Goal: Task Accomplishment & Management: Manage account settings

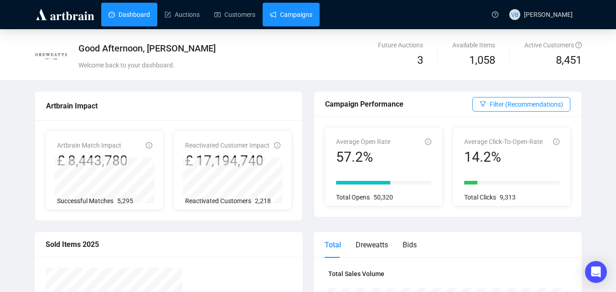
click at [292, 13] on link "Campaigns" at bounding box center [291, 15] width 42 height 24
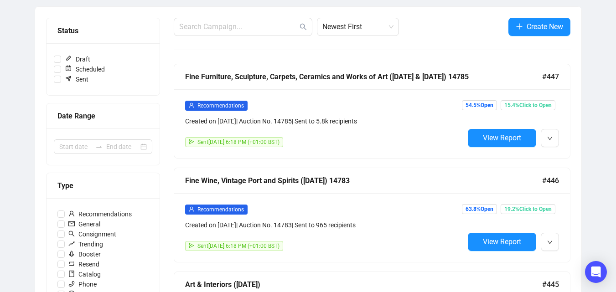
scroll to position [104, 0]
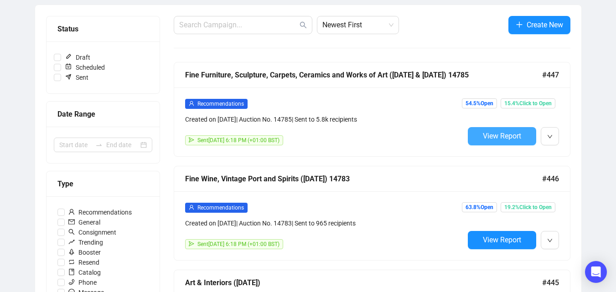
click at [509, 135] on span "View Report" at bounding box center [502, 136] width 38 height 9
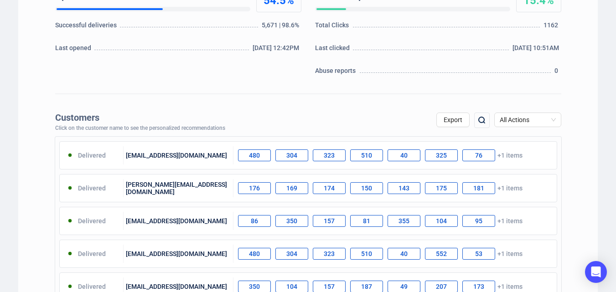
scroll to position [235, 0]
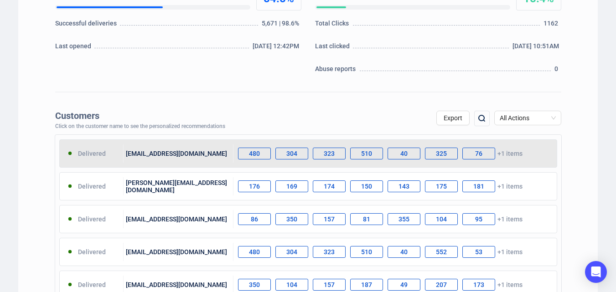
click at [257, 153] on div "480" at bounding box center [254, 154] width 33 height 12
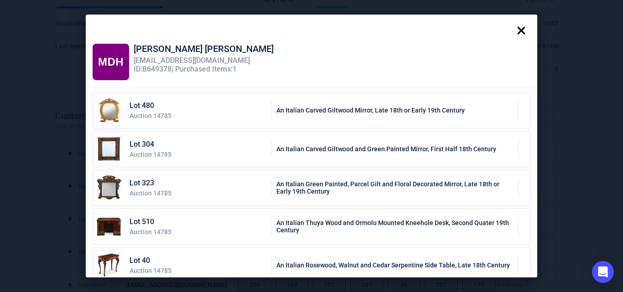
click at [523, 29] on icon at bounding box center [522, 31] width 8 height 8
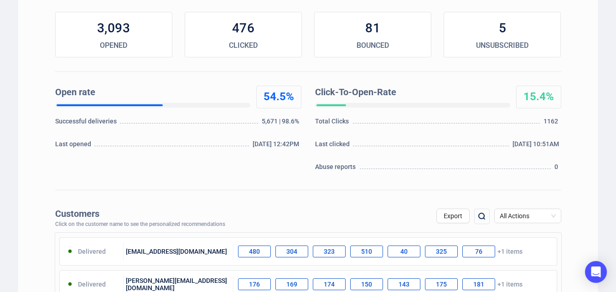
scroll to position [133, 0]
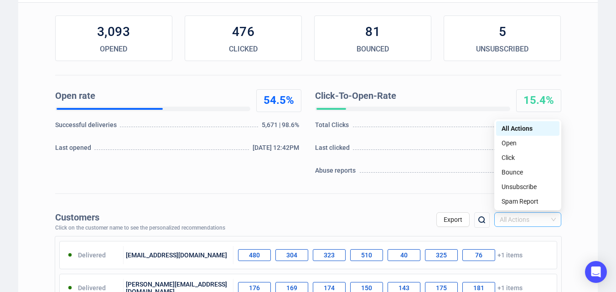
click at [555, 221] on span "All Actions" at bounding box center [528, 220] width 56 height 14
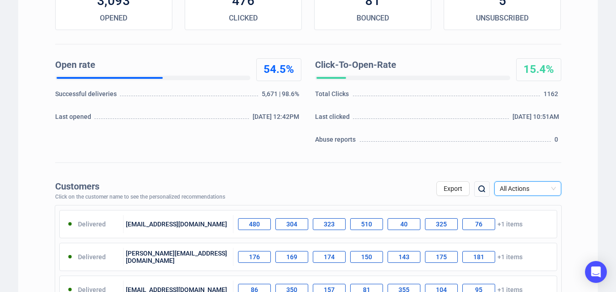
scroll to position [0, 0]
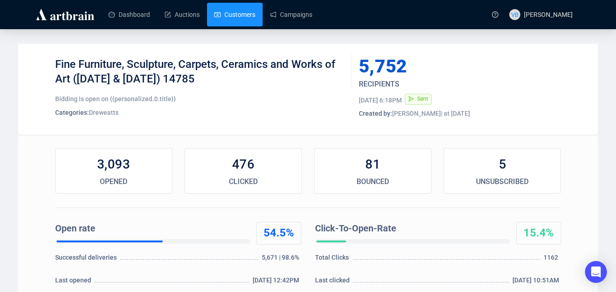
click at [238, 13] on link "Customers" at bounding box center [234, 15] width 41 height 24
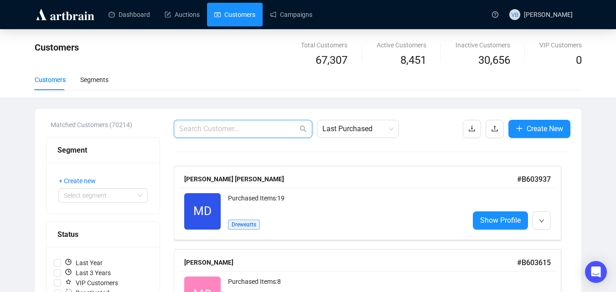
click at [209, 130] on input "text" at bounding box center [238, 129] width 119 height 11
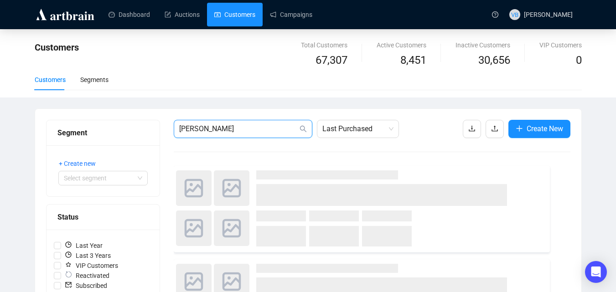
type input "[PERSON_NAME]"
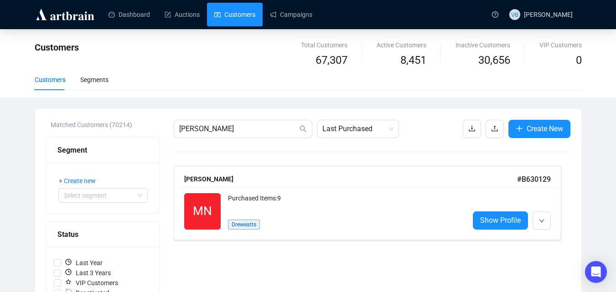
click at [491, 218] on span "Show Profile" at bounding box center [500, 220] width 41 height 11
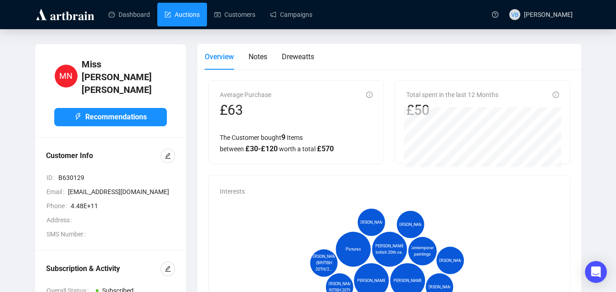
click at [183, 11] on link "Auctions" at bounding box center [182, 15] width 35 height 24
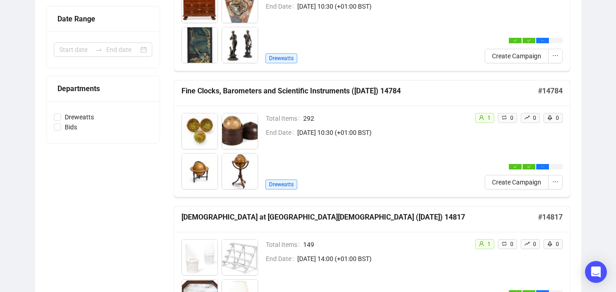
scroll to position [193, 0]
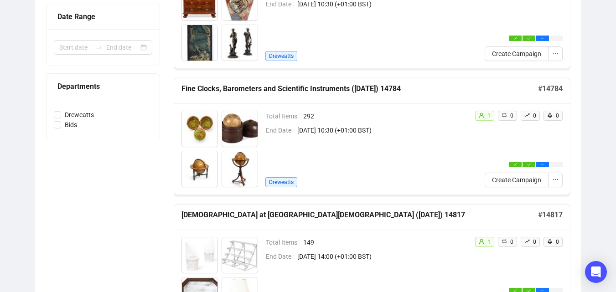
click at [298, 90] on h5 "Fine Clocks, Barometers and Scientific Instruments ([DATE]) 14784" at bounding box center [360, 88] width 357 height 11
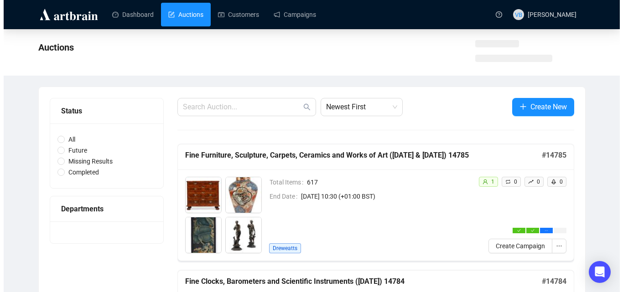
scroll to position [264, 0]
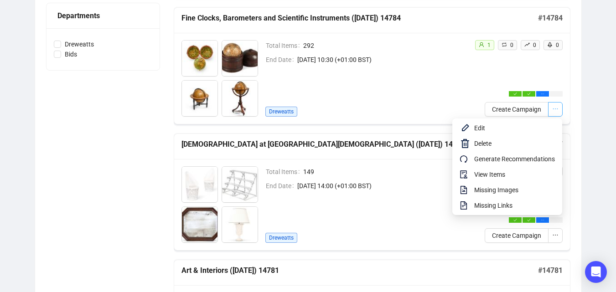
click at [555, 109] on icon "ellipsis" at bounding box center [555, 109] width 5 height 1
click at [485, 176] on span "View Items" at bounding box center [515, 175] width 81 height 10
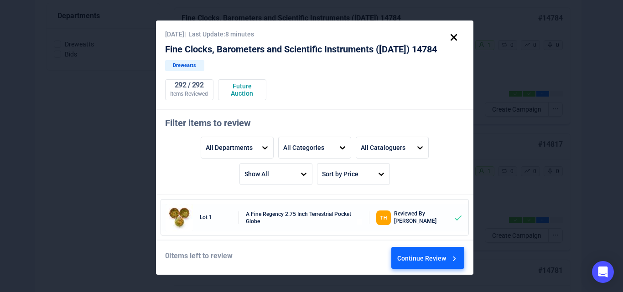
click at [417, 257] on div "Continue Review" at bounding box center [428, 260] width 62 height 25
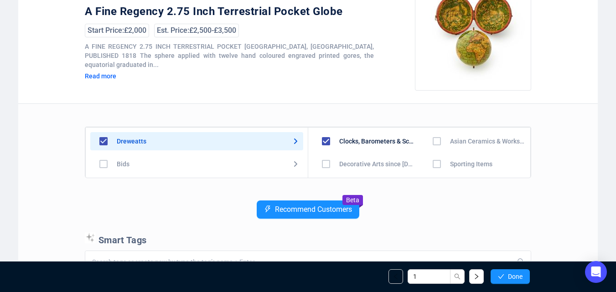
scroll to position [90, 0]
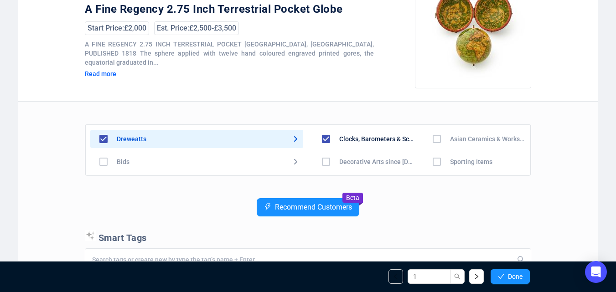
click at [104, 70] on div "Read more" at bounding box center [137, 74] width 105 height 8
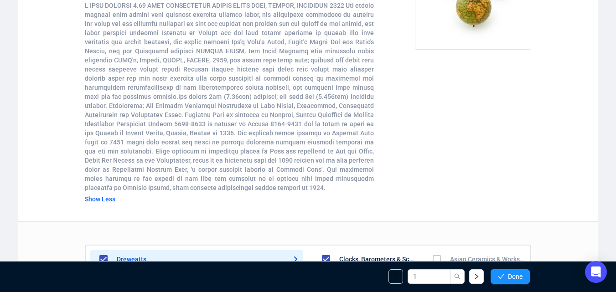
scroll to position [0, 0]
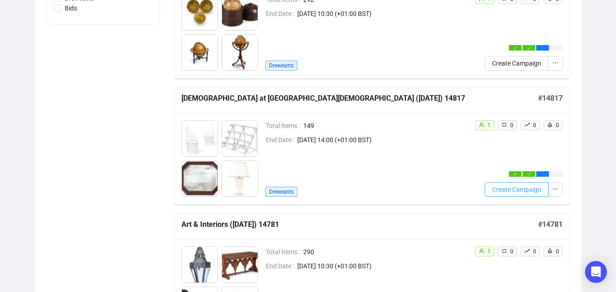
scroll to position [323, 0]
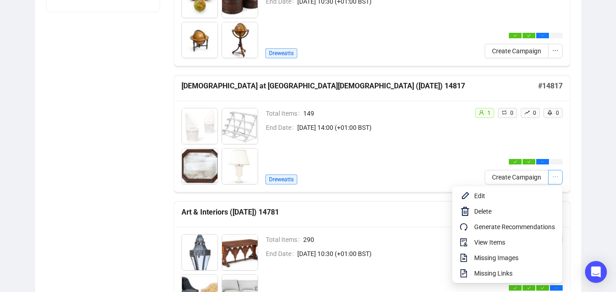
click at [559, 175] on button "button" at bounding box center [555, 177] width 15 height 15
click at [479, 242] on span "View Items" at bounding box center [515, 243] width 81 height 10
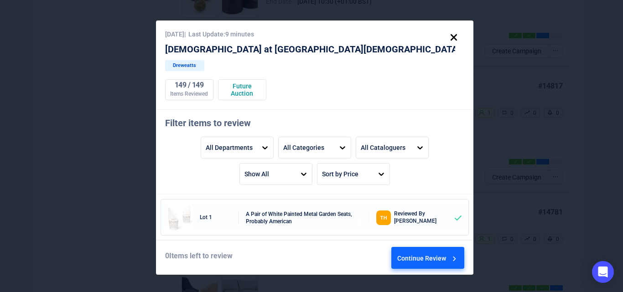
click at [458, 37] on icon at bounding box center [454, 38] width 16 height 16
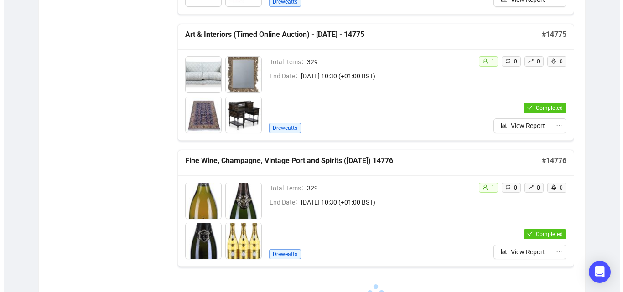
scroll to position [1152, 0]
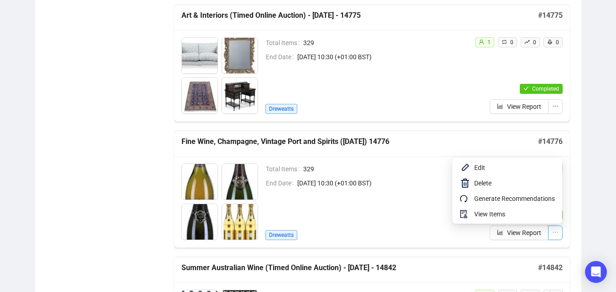
click at [556, 231] on icon "ellipsis" at bounding box center [556, 233] width 6 height 6
click at [557, 232] on icon "ellipsis" at bounding box center [556, 233] width 6 height 6
click at [557, 233] on icon "ellipsis" at bounding box center [556, 233] width 6 height 6
click at [479, 210] on span "View Items" at bounding box center [515, 214] width 81 height 10
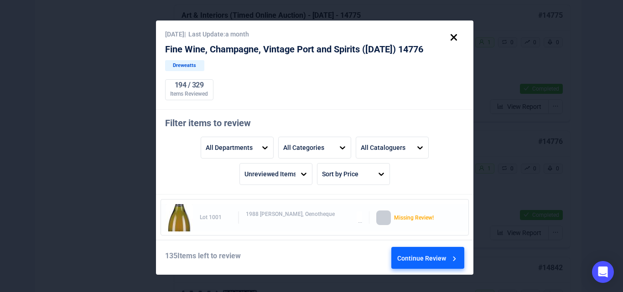
click at [416, 256] on div "Continue Review" at bounding box center [428, 260] width 62 height 25
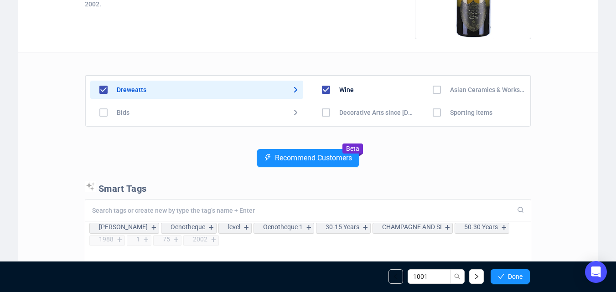
scroll to position [154, 0]
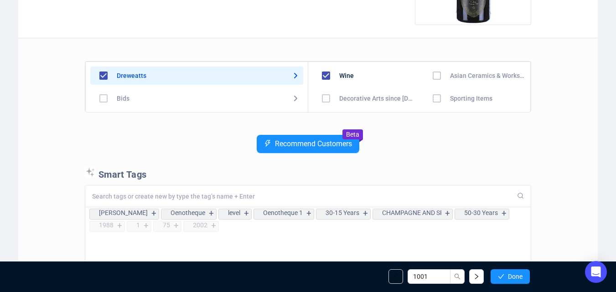
drag, startPoint x: 616, startPoint y: 144, endPoint x: 616, endPoint y: 131, distance: 12.3
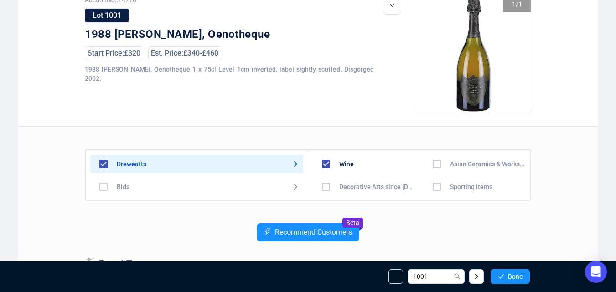
scroll to position [0, 0]
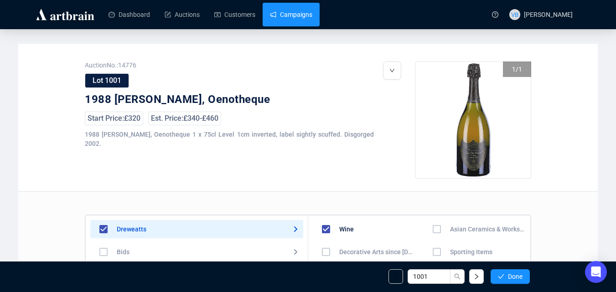
drag, startPoint x: 23, startPoint y: 1, endPoint x: 280, endPoint y: 19, distance: 257.9
click at [280, 19] on link "Campaigns" at bounding box center [291, 15] width 42 height 24
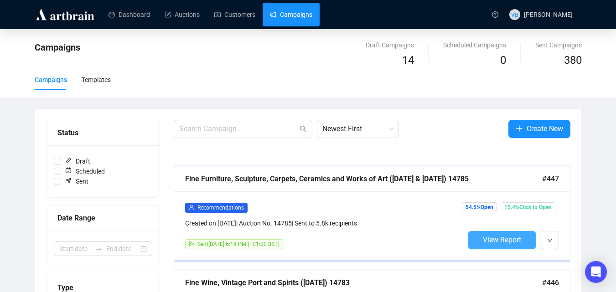
click at [501, 237] on span "View Report" at bounding box center [502, 240] width 38 height 9
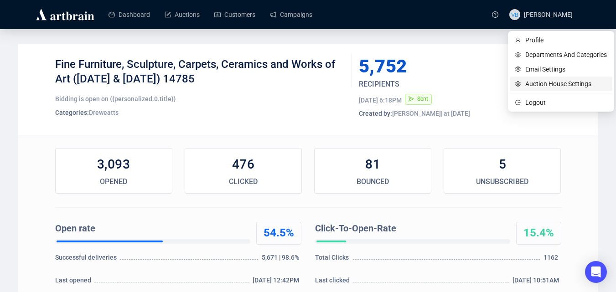
click at [539, 81] on span "Auction House Settings" at bounding box center [567, 84] width 82 height 10
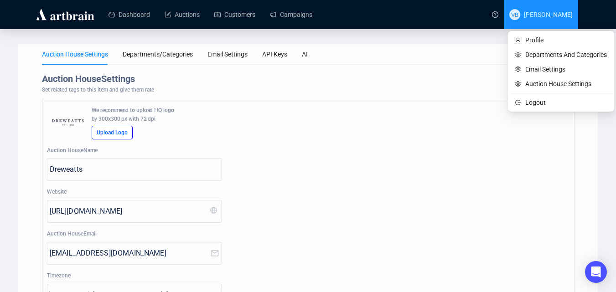
click at [552, 19] on span "VB [PERSON_NAME]" at bounding box center [541, 14] width 63 height 29
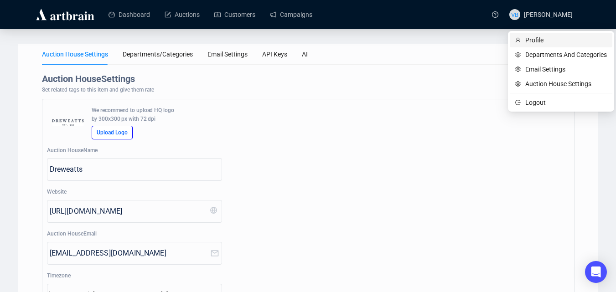
click at [538, 36] on span "Profile" at bounding box center [567, 40] width 82 height 10
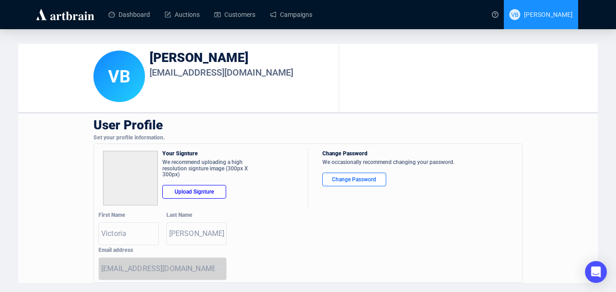
click at [567, 19] on span "VB [PERSON_NAME]" at bounding box center [541, 14] width 63 height 29
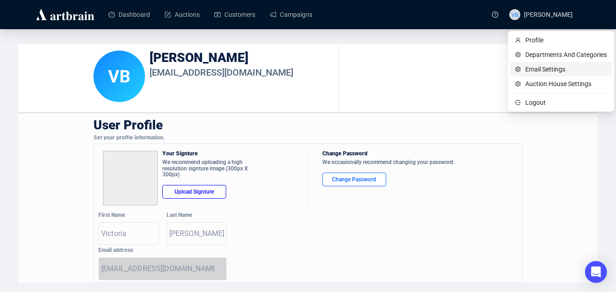
click at [543, 69] on span "Email Settings" at bounding box center [567, 69] width 82 height 10
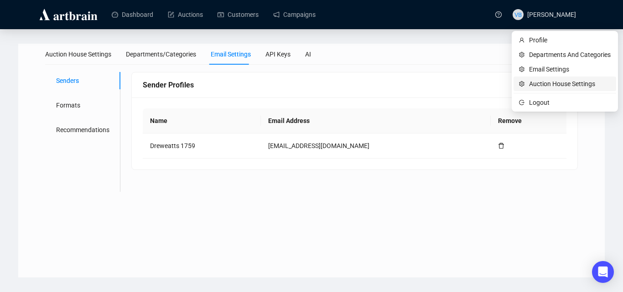
click at [551, 83] on span "Auction House Settings" at bounding box center [570, 84] width 82 height 10
